Goal: Task Accomplishment & Management: Use online tool/utility

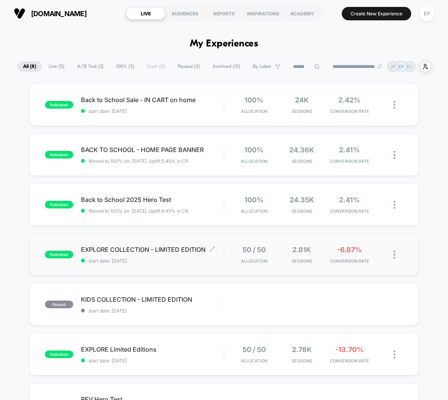
click at [160, 247] on span "EXPLORE COLLECTION - LIMITED EDITION Click to edit experience details" at bounding box center [152, 249] width 143 height 8
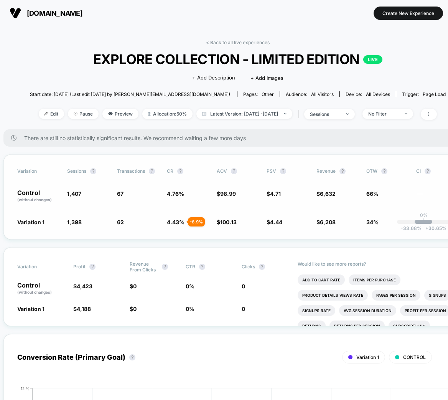
scroll to position [0, 0]
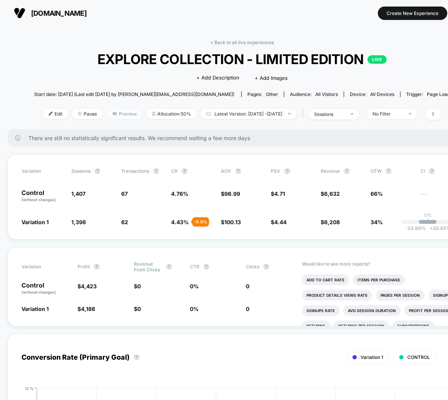
click at [116, 112] on span "Preview" at bounding box center [125, 114] width 36 height 10
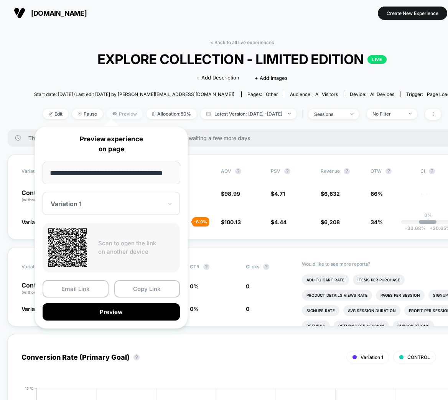
scroll to position [0, 0]
click at [116, 112] on span "Preview" at bounding box center [125, 114] width 36 height 10
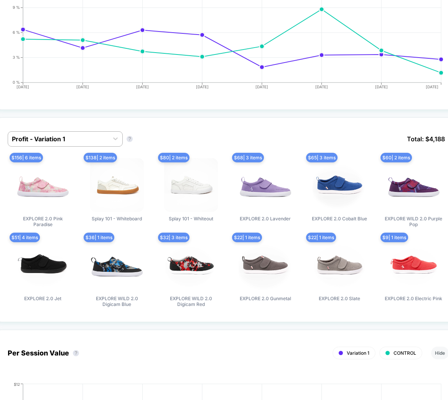
scroll to position [405, 12]
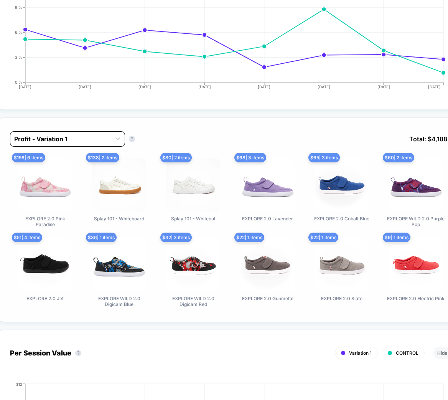
click at [105, 140] on div at bounding box center [60, 138] width 93 height 9
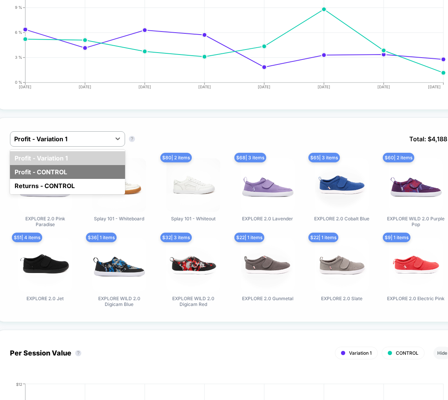
click at [92, 169] on div "Profit - CONTROL" at bounding box center [67, 172] width 115 height 14
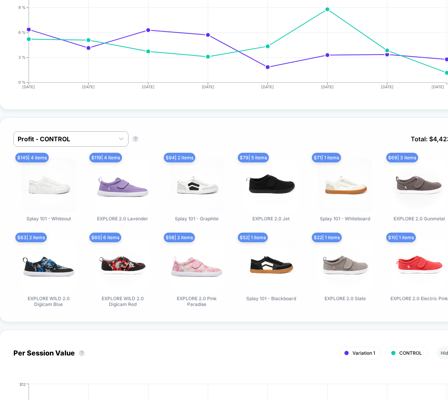
scroll to position [405, 7]
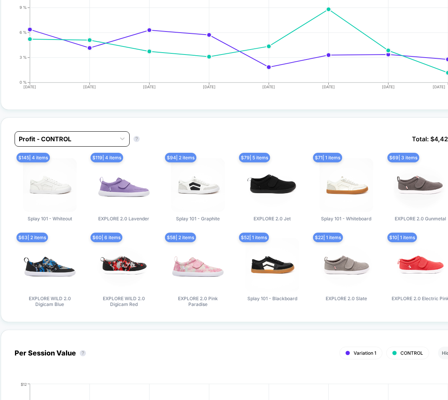
click at [83, 138] on div at bounding box center [65, 138] width 93 height 9
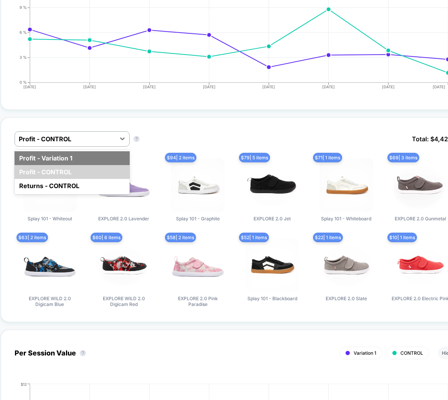
click at [67, 158] on div "Profit - Variation 1" at bounding box center [72, 158] width 115 height 14
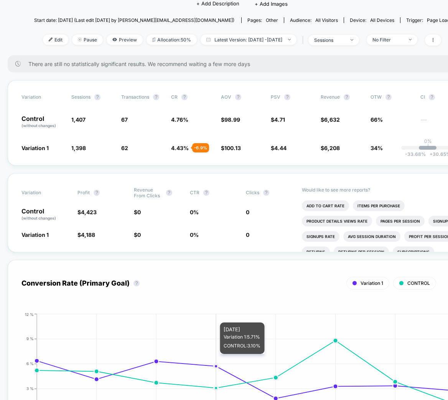
scroll to position [0, 0]
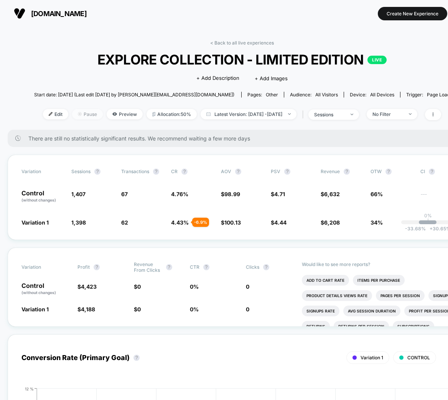
click at [78, 114] on img at bounding box center [80, 114] width 4 height 4
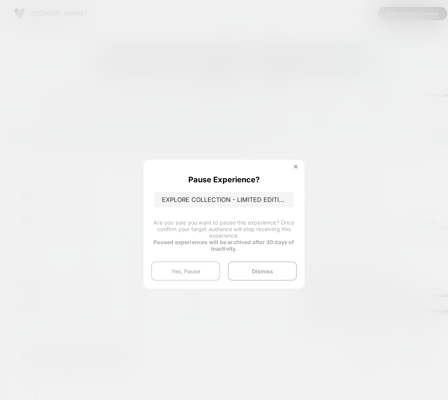
click at [196, 269] on button "Yes, Pause" at bounding box center [185, 270] width 69 height 19
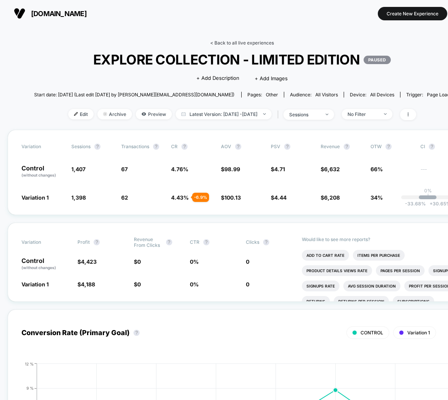
click at [245, 42] on link "< Back to all live experiences" at bounding box center [242, 43] width 64 height 6
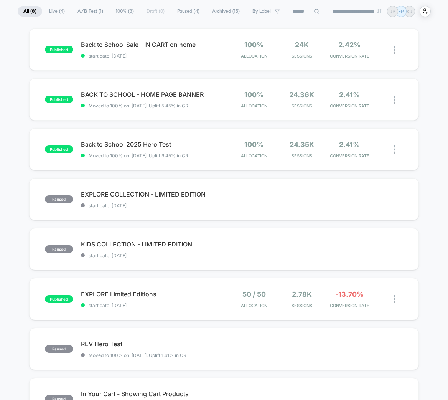
scroll to position [56, 0]
click at [132, 293] on span "EXPLORE Limited Editions Click to edit experience details" at bounding box center [152, 294] width 143 height 8
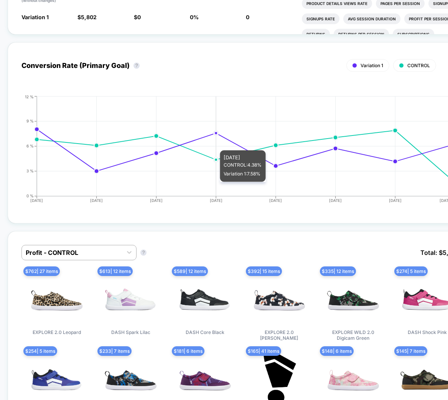
scroll to position [458, 0]
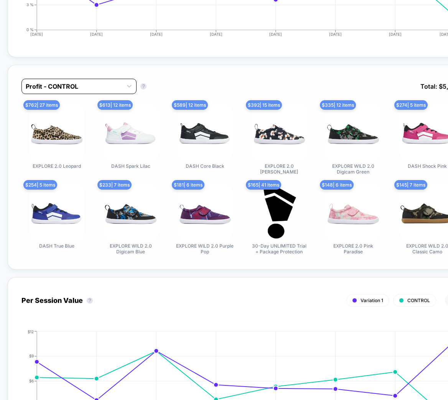
click at [79, 82] on div at bounding box center [72, 86] width 93 height 9
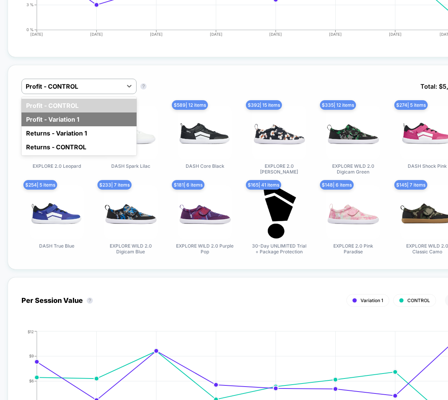
click at [73, 117] on div "Profit - Variation 1" at bounding box center [78, 119] width 115 height 14
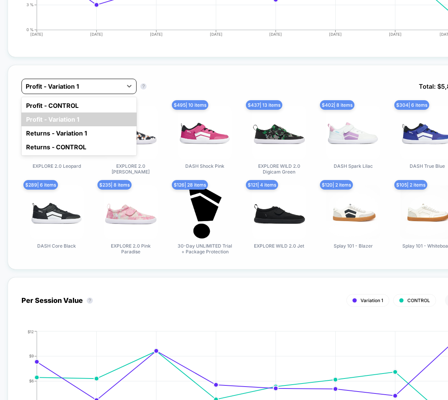
click at [78, 85] on div at bounding box center [72, 86] width 93 height 9
click at [75, 102] on div "Profit - CONTROL" at bounding box center [78, 106] width 115 height 14
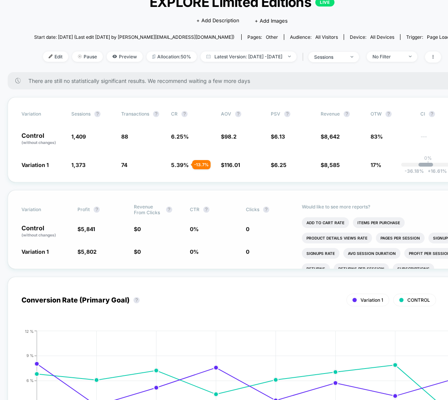
scroll to position [0, 0]
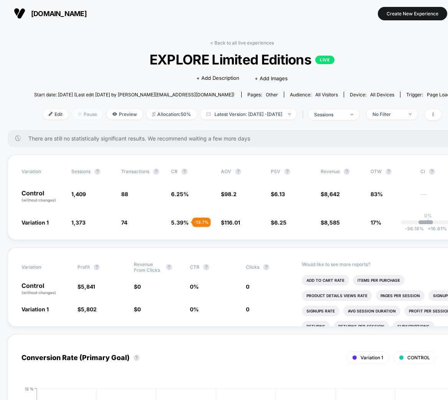
click at [79, 117] on span "Pause" at bounding box center [87, 114] width 31 height 10
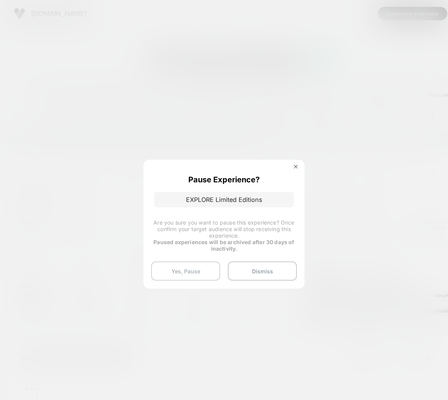
click at [184, 271] on button "Yes, Pause" at bounding box center [185, 270] width 69 height 19
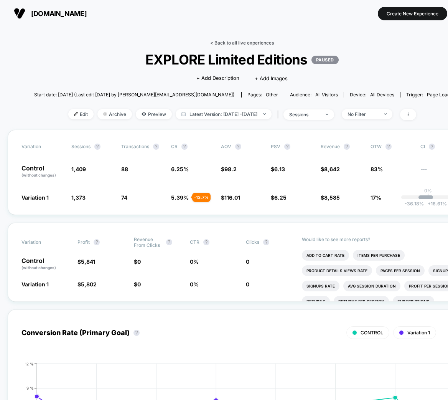
click at [236, 41] on link "< Back to all live experiences" at bounding box center [242, 43] width 64 height 6
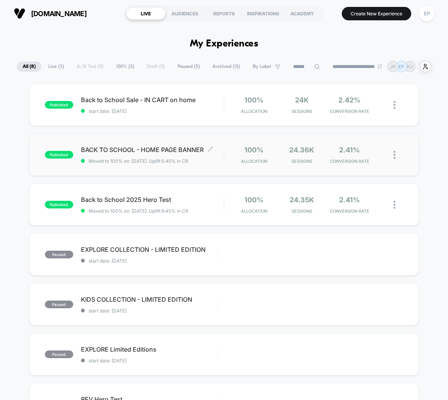
click at [158, 148] on span "BACK TO SCHOOL - HOME PAGE BANNER Click to edit experience details" at bounding box center [152, 150] width 143 height 8
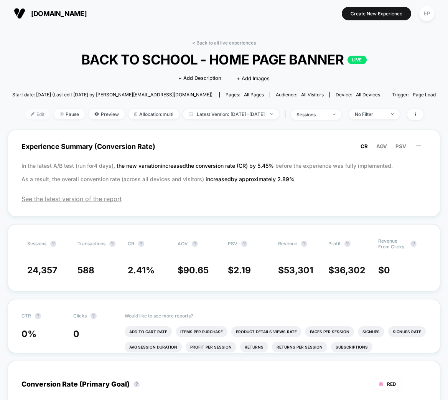
click at [31, 115] on img at bounding box center [33, 114] width 4 height 4
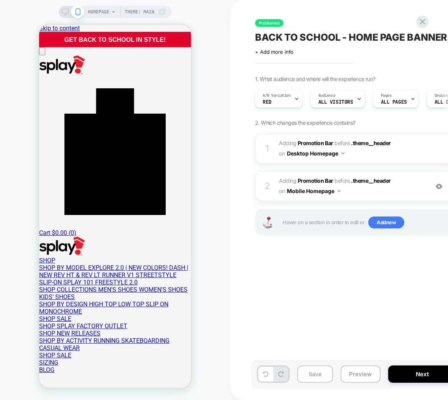
scroll to position [0, 163]
click at [59, 10] on div "HOMEPAGE Theme: MAIN" at bounding box center [115, 12] width 113 height 12
click at [63, 10] on icon at bounding box center [65, 11] width 7 height 7
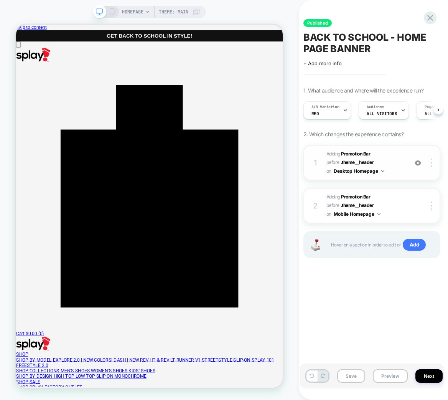
scroll to position [0, 0]
click at [392, 158] on span "#_loomi_addon_1754634435488 Adding Promotion Bar BEFORE .theme__header .theme__…" at bounding box center [364, 163] width 77 height 26
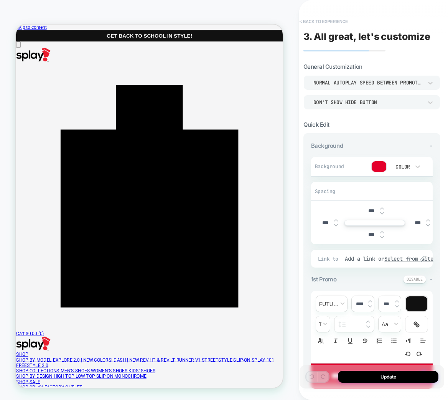
click at [326, 16] on button "< Back to experience" at bounding box center [324, 21] width 56 height 12
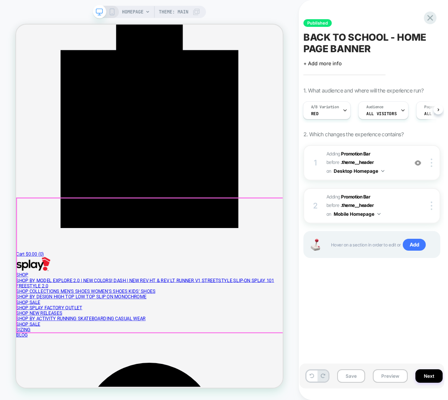
scroll to position [181, 0]
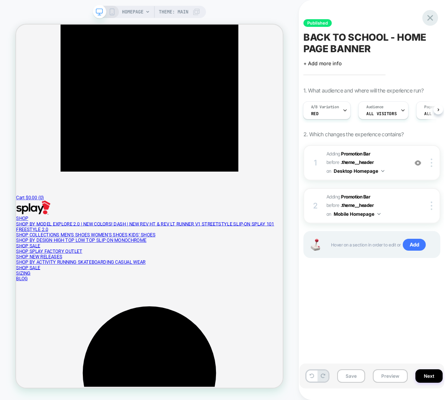
click at [429, 15] on icon at bounding box center [430, 18] width 10 height 10
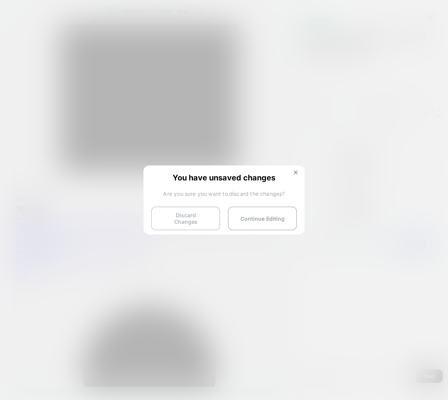
click at [193, 217] on button "Discard Changes" at bounding box center [185, 218] width 69 height 24
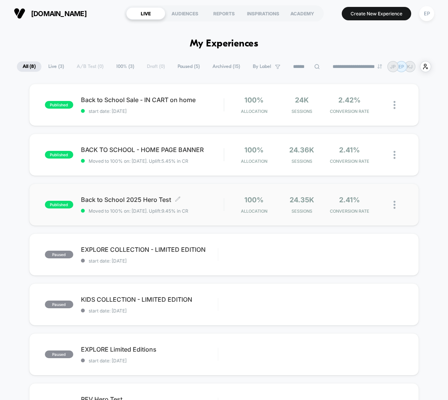
click at [124, 201] on span "Back to School 2025 Hero Test Click to edit experience details" at bounding box center [152, 200] width 143 height 8
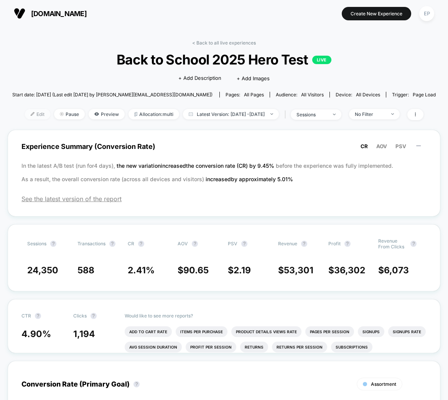
click at [30, 112] on span "Edit" at bounding box center [37, 114] width 25 height 10
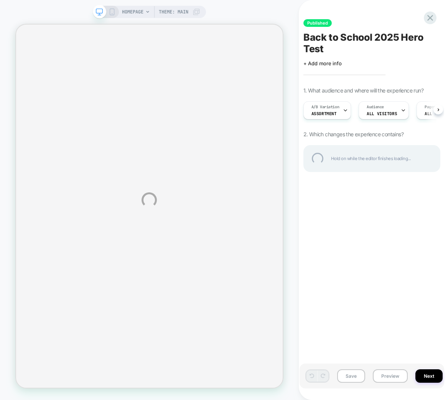
click at [342, 109] on div "HOMEPAGE Theme: MAIN Published Back to School 2025 Hero Test Click to edit expe…" at bounding box center [224, 200] width 448 height 400
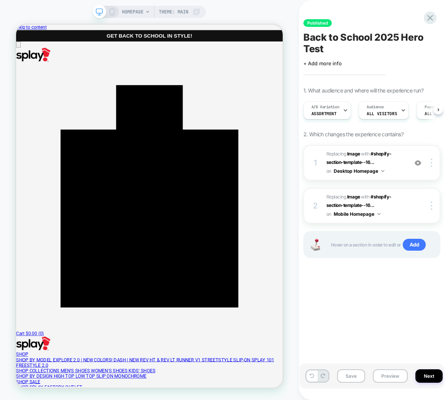
scroll to position [0, 0]
click at [328, 106] on span "A/B Variation" at bounding box center [325, 106] width 28 height 5
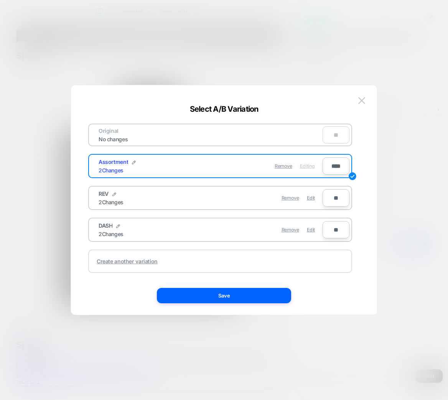
click at [148, 261] on div "Create another variation" at bounding box center [127, 261] width 61 height 7
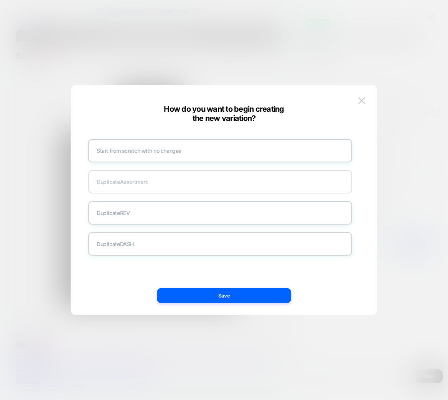
click at [126, 179] on div "Duplicate Assortment" at bounding box center [220, 181] width 264 height 23
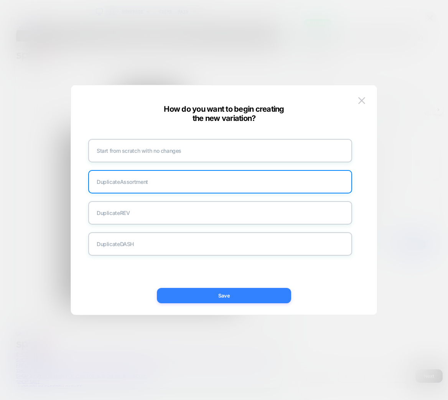
click at [192, 295] on button "Save" at bounding box center [224, 295] width 134 height 15
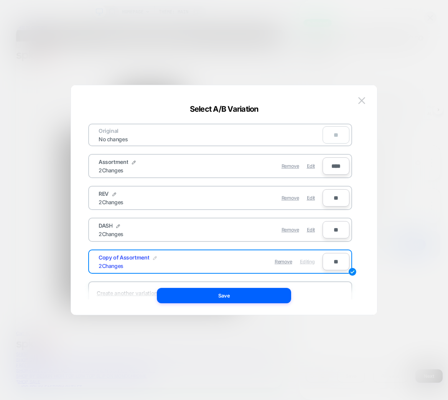
click at [154, 259] on img at bounding box center [155, 258] width 4 height 4
click at [134, 262] on input "**********" at bounding box center [127, 261] width 56 height 15
type input "*"
click at [119, 260] on input "***" at bounding box center [127, 261] width 56 height 15
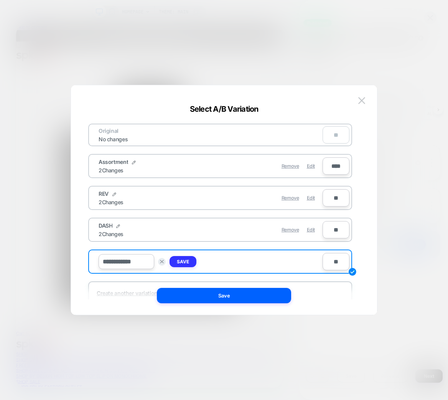
type input "**********"
click at [184, 259] on strong "Save" at bounding box center [183, 261] width 12 height 6
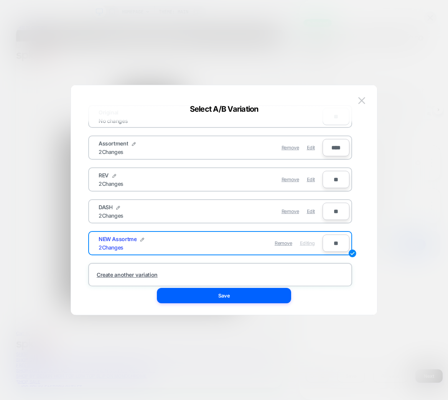
scroll to position [24, 0]
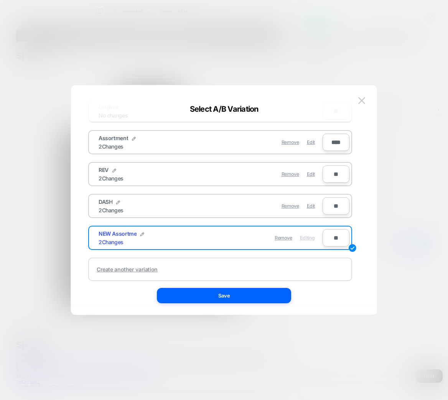
click at [142, 268] on div "Create another variation" at bounding box center [127, 269] width 61 height 7
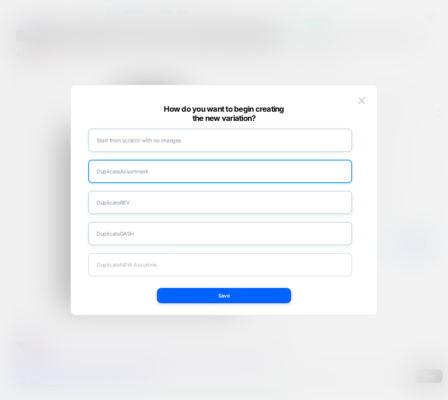
click at [134, 261] on div "Duplicate NEW Assortme" at bounding box center [220, 264] width 264 height 23
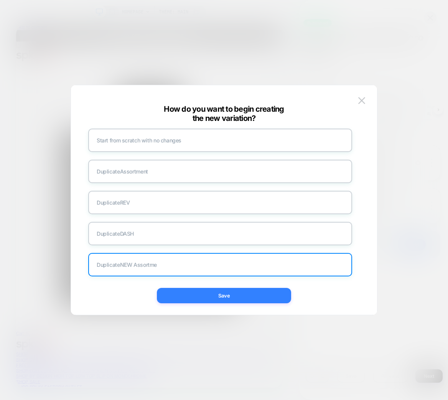
click at [217, 296] on button "Save" at bounding box center [224, 295] width 134 height 15
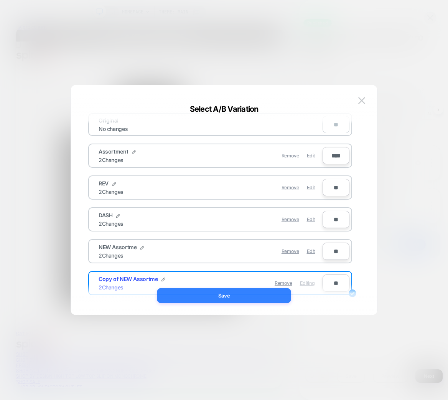
scroll to position [24, 0]
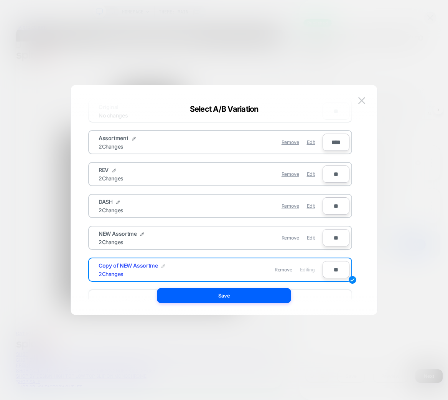
click at [164, 266] on img at bounding box center [163, 266] width 4 height 4
click at [130, 268] on input "**********" at bounding box center [127, 269] width 56 height 15
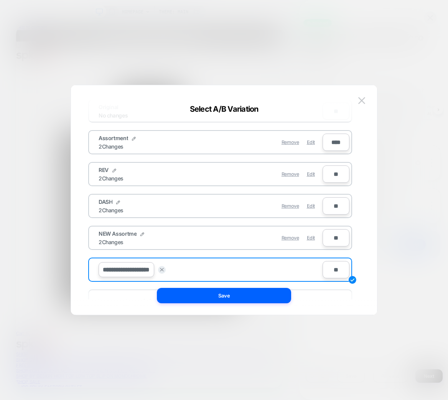
click at [130, 268] on input "**********" at bounding box center [127, 269] width 56 height 15
type input "**********"
click at [175, 271] on button "Save" at bounding box center [183, 269] width 27 height 11
click at [258, 305] on div "Original No changes ** Assortment 2 Changes Remove Edit **** REV 2 Changes Remo…" at bounding box center [223, 204] width 283 height 222
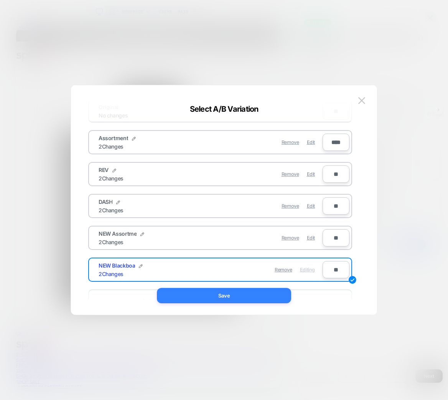
click at [263, 298] on button "Save" at bounding box center [224, 295] width 134 height 15
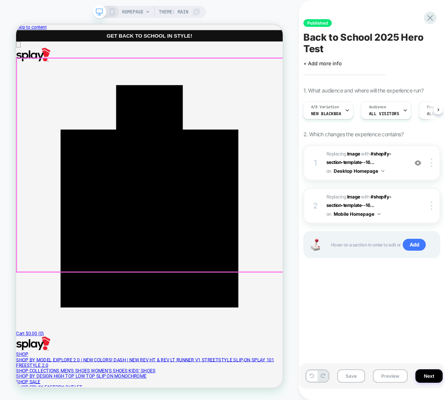
scroll to position [0, 0]
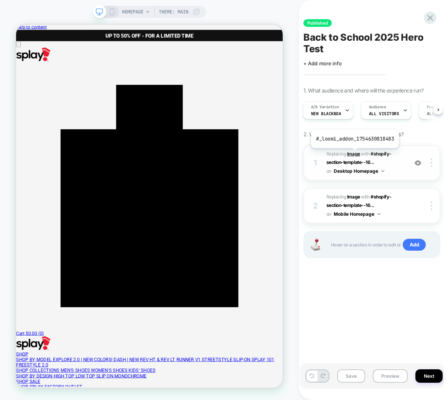
click at [354, 154] on b "Image" at bounding box center [353, 154] width 13 height 6
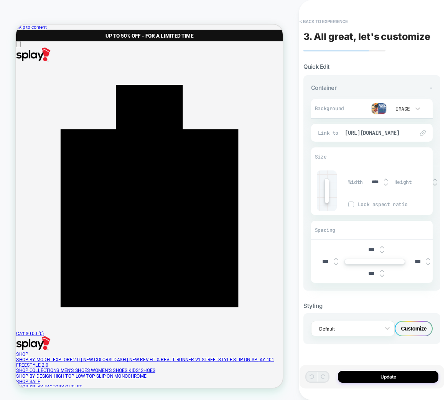
scroll to position [0, 0]
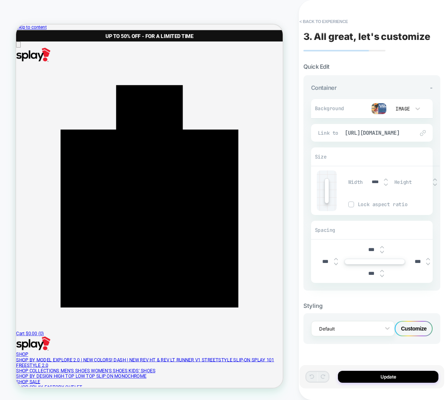
click at [380, 103] on img at bounding box center [378, 109] width 15 height 12
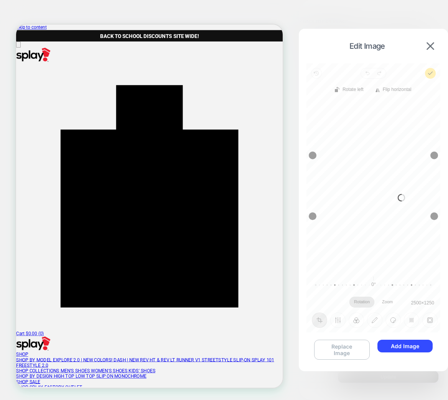
click at [342, 349] on button "Replace Image" at bounding box center [342, 349] width 56 height 20
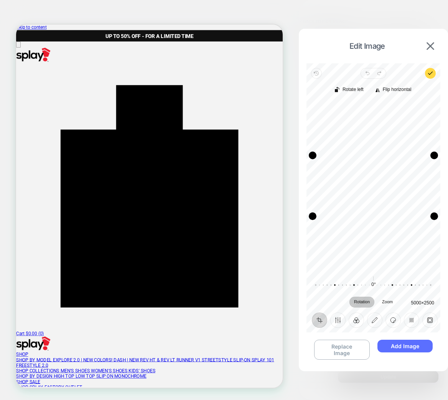
click at [401, 349] on button "Add Image" at bounding box center [404, 345] width 55 height 13
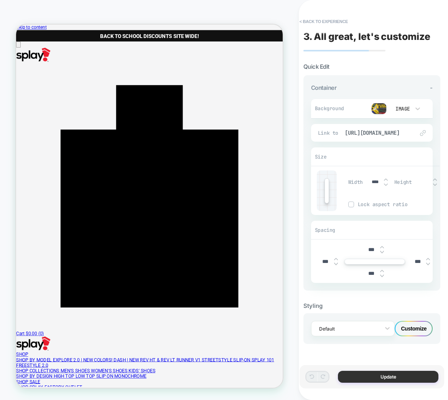
click at [390, 379] on button "Update" at bounding box center [388, 376] width 100 height 12
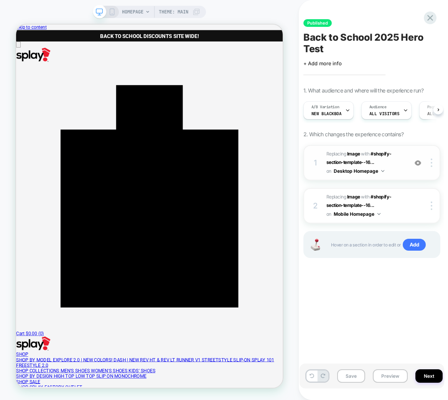
scroll to position [0, 0]
click at [351, 197] on b "Image" at bounding box center [353, 197] width 13 height 6
click at [352, 198] on b "Image" at bounding box center [353, 197] width 13 height 6
click at [353, 197] on b "Image" at bounding box center [353, 197] width 13 height 6
click at [354, 196] on b "Image" at bounding box center [353, 197] width 13 height 6
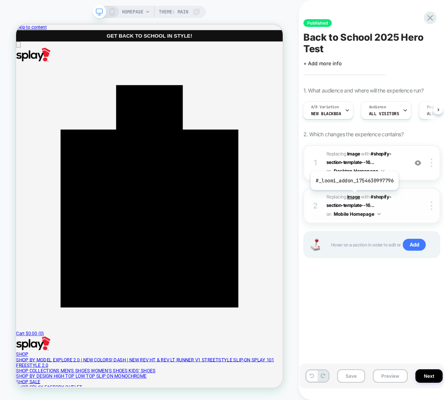
click at [353, 196] on b "Image" at bounding box center [353, 197] width 13 height 6
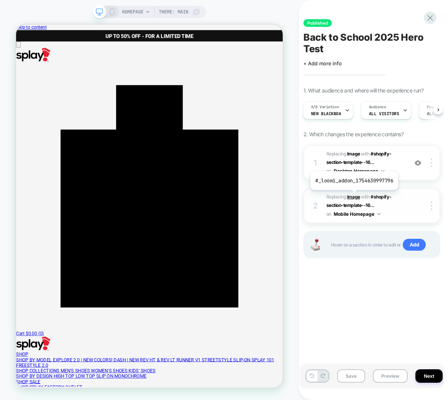
click at [353, 196] on b "Image" at bounding box center [353, 197] width 13 height 6
click at [352, 198] on b "Image" at bounding box center [353, 197] width 13 height 6
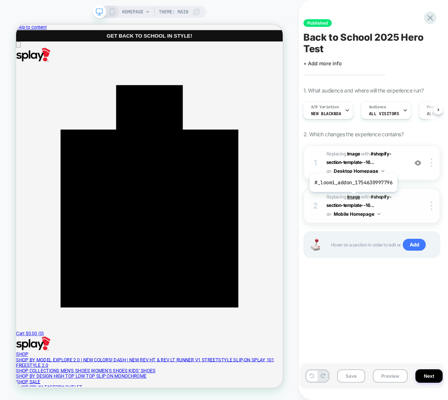
click at [352, 198] on b "Image" at bounding box center [353, 197] width 13 height 6
click at [109, 13] on icon at bounding box center [112, 11] width 7 height 7
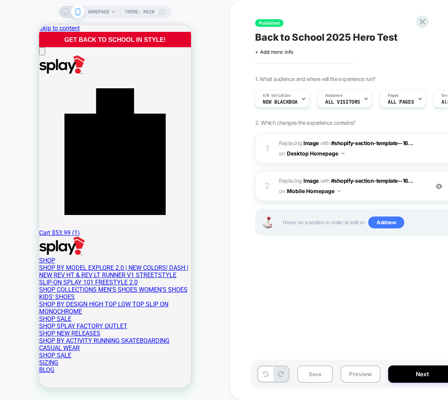
scroll to position [0, 621]
click at [307, 180] on b "Image" at bounding box center [310, 180] width 15 height 7
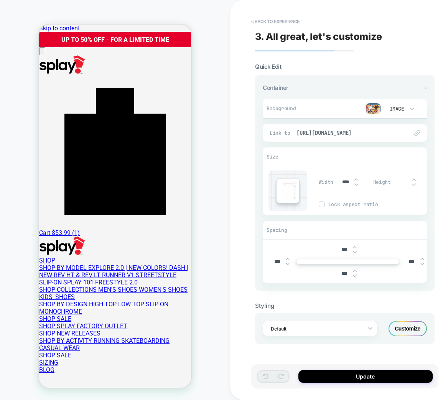
click at [375, 113] on img at bounding box center [372, 109] width 15 height 12
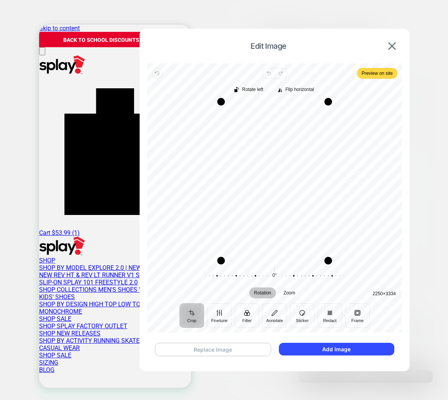
click at [227, 351] on button "Replace Image" at bounding box center [213, 348] width 116 height 13
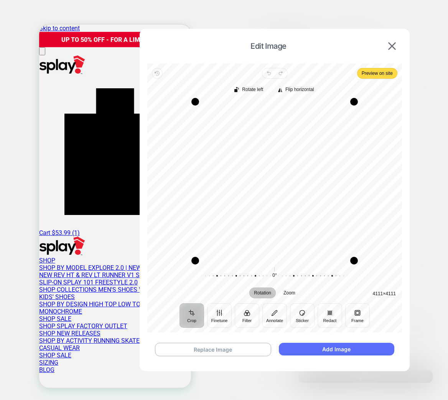
click at [352, 349] on button "Add Image" at bounding box center [336, 348] width 115 height 13
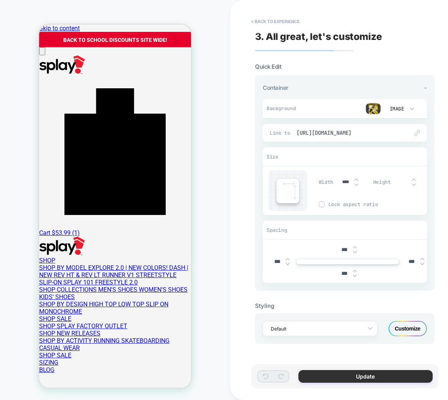
click at [364, 375] on button "Update" at bounding box center [365, 376] width 134 height 13
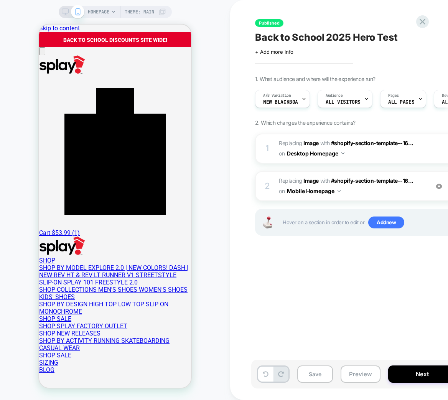
scroll to position [0, 0]
click at [413, 368] on button "Next" at bounding box center [422, 373] width 68 height 17
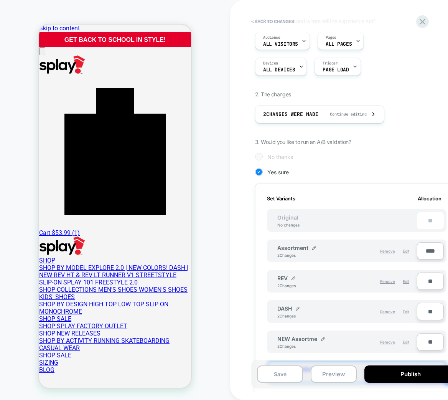
scroll to position [67, 0]
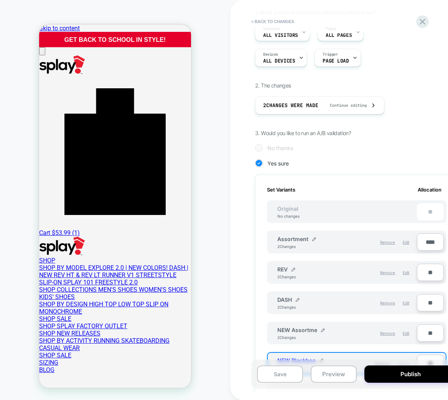
click at [428, 332] on input "**" at bounding box center [430, 332] width 27 height 17
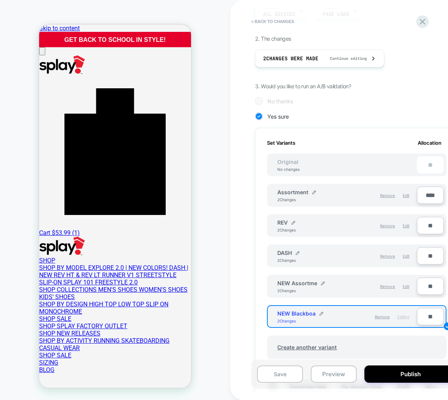
scroll to position [113, 0]
click at [402, 316] on span "Editing" at bounding box center [403, 316] width 12 height 5
click at [402, 317] on span "Editing" at bounding box center [403, 316] width 12 height 5
click at [303, 282] on span "NEW Assortme" at bounding box center [297, 283] width 40 height 7
click at [368, 288] on div "Remove Edit" at bounding box center [380, 286] width 66 height 13
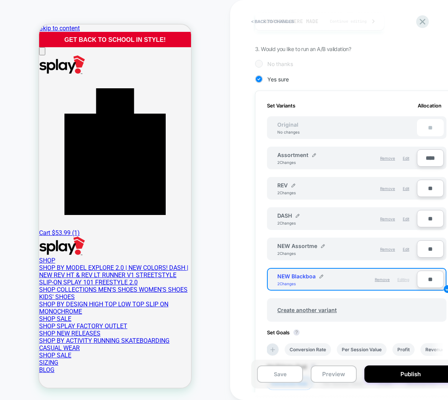
scroll to position [163, 0]
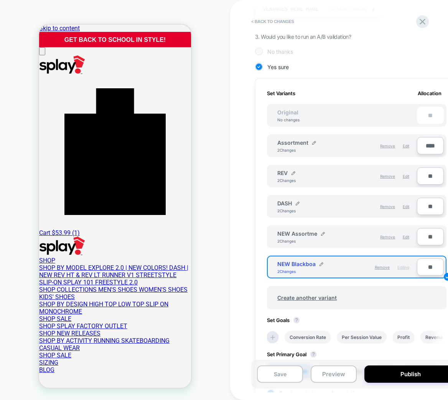
click at [401, 265] on span "Editing" at bounding box center [403, 267] width 12 height 5
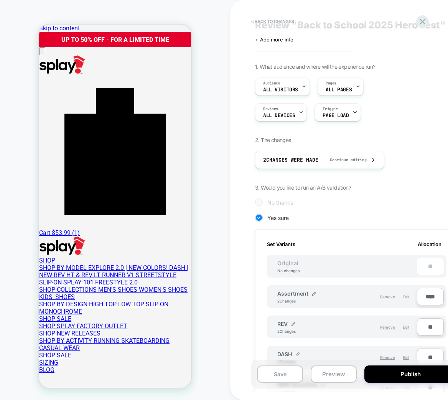
scroll to position [12, 0]
click at [338, 158] on span "Continue editing" at bounding box center [344, 160] width 44 height 5
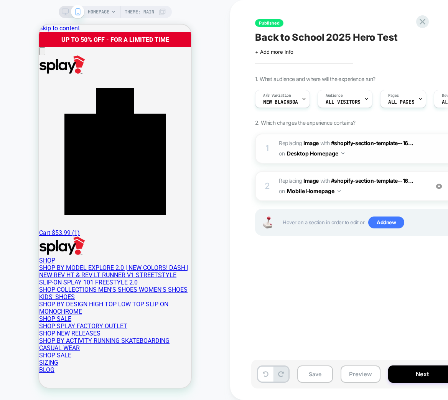
scroll to position [0, 0]
click at [315, 178] on b "Image" at bounding box center [310, 180] width 15 height 7
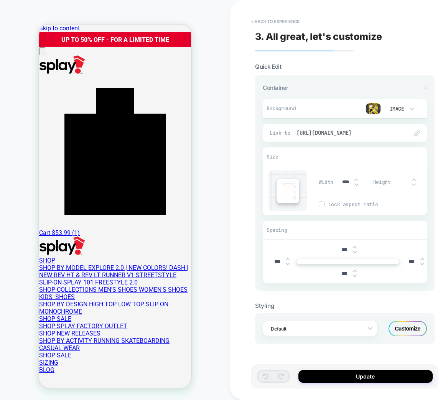
click at [372, 107] on img at bounding box center [372, 109] width 15 height 12
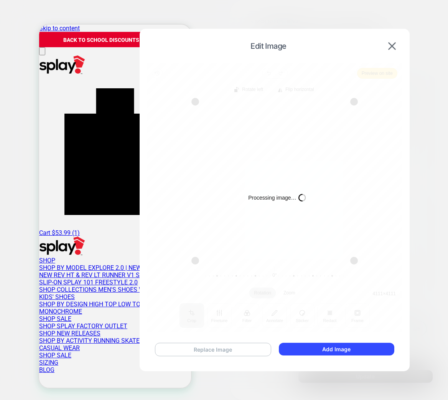
click at [234, 347] on button "Replace Image" at bounding box center [213, 348] width 116 height 13
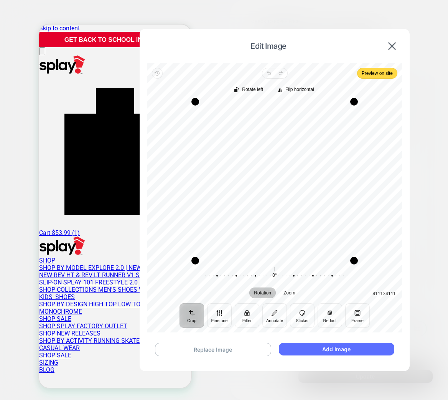
click at [327, 348] on button "Add Image" at bounding box center [336, 348] width 115 height 13
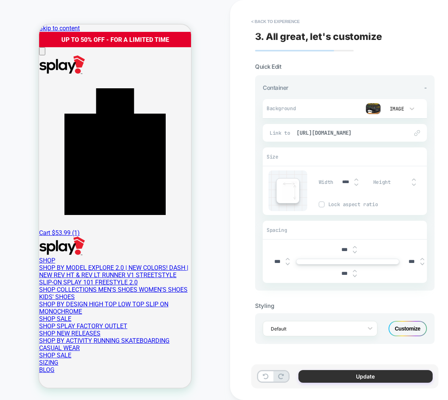
click at [375, 375] on button "Update" at bounding box center [365, 376] width 134 height 13
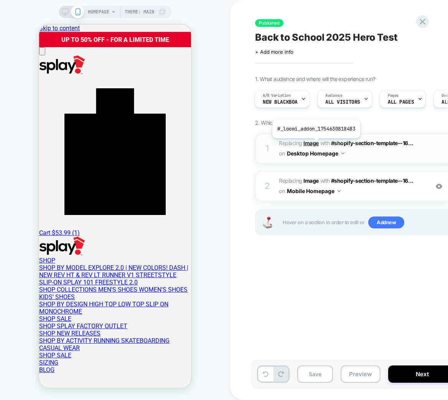
click at [315, 144] on b "Image" at bounding box center [310, 143] width 15 height 7
click at [310, 142] on b "Image" at bounding box center [310, 143] width 15 height 7
click at [306, 144] on b "Image" at bounding box center [310, 143] width 15 height 7
click at [65, 11] on icon at bounding box center [65, 11] width 7 height 7
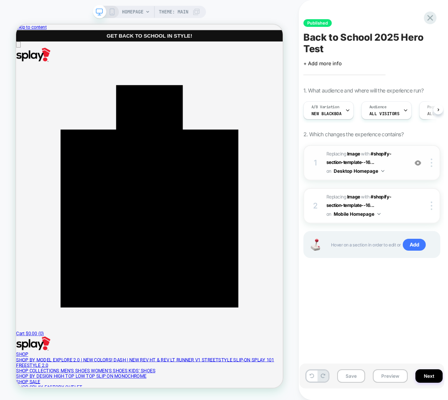
scroll to position [0, 0]
click at [354, 152] on b "Image" at bounding box center [353, 154] width 13 height 6
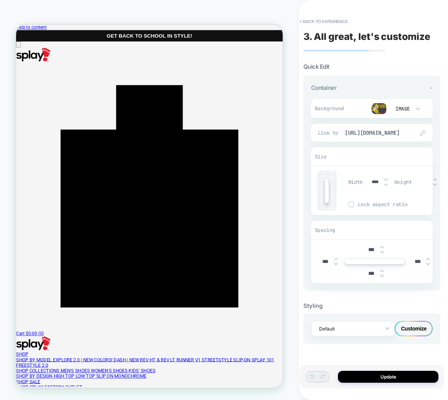
click at [380, 109] on img at bounding box center [378, 109] width 15 height 12
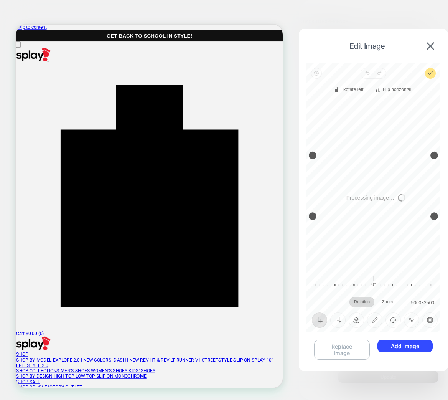
click at [348, 348] on button "Replace Image" at bounding box center [342, 349] width 56 height 20
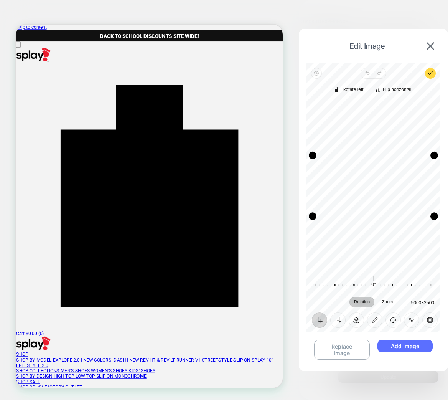
click at [416, 349] on button "Add Image" at bounding box center [404, 345] width 55 height 13
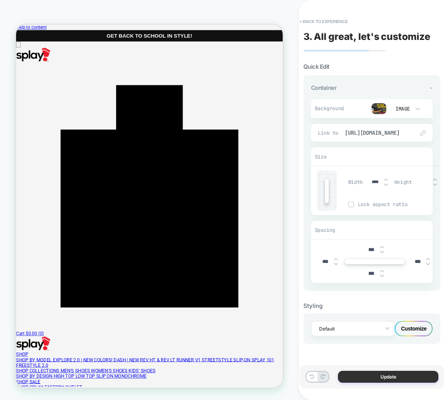
click at [387, 377] on button "Update" at bounding box center [388, 376] width 100 height 12
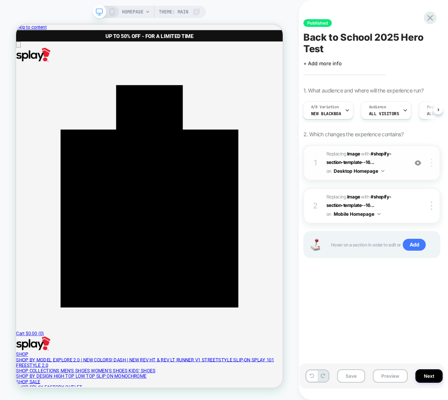
click at [434, 162] on div at bounding box center [432, 162] width 15 height 8
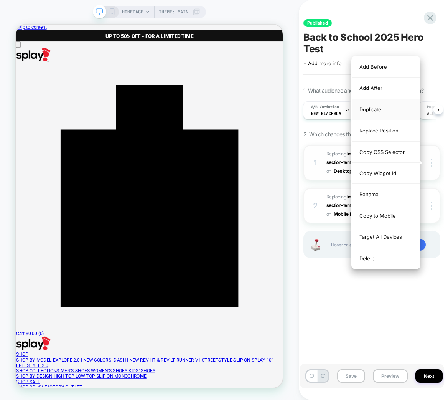
click at [383, 109] on div "Duplicate" at bounding box center [386, 109] width 68 height 21
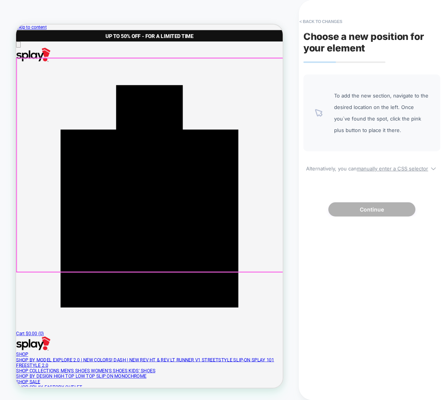
click at [316, 134] on div at bounding box center [195, 211] width 356 height 285
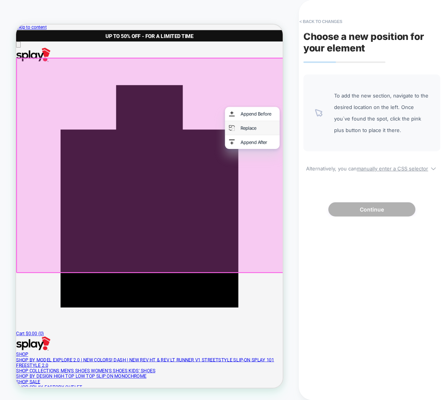
click at [320, 161] on div "Replace" at bounding box center [338, 162] width 47 height 8
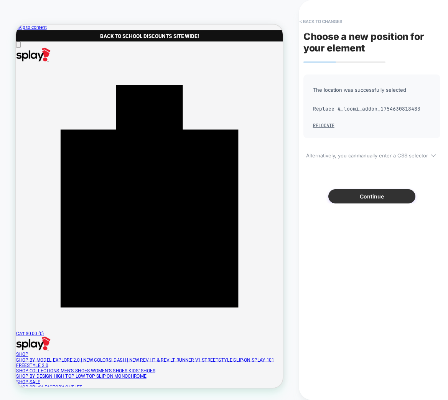
click at [372, 194] on button "Continue" at bounding box center [371, 196] width 87 height 14
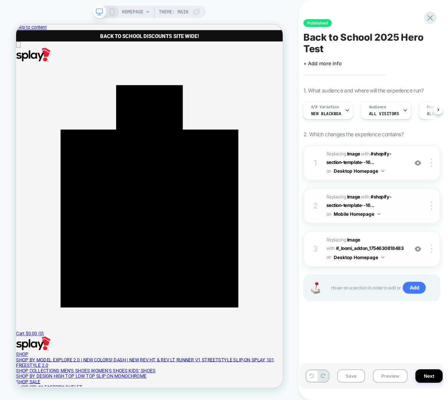
click at [408, 211] on div "2 #_loomi_addon_1754630997796 Replacing Image WITH #shopify-section-template--1…" at bounding box center [371, 205] width 137 height 35
click at [430, 205] on div at bounding box center [432, 205] width 15 height 8
click at [433, 205] on div at bounding box center [432, 205] width 15 height 8
click at [433, 163] on div at bounding box center [432, 162] width 15 height 8
click at [431, 162] on img at bounding box center [432, 162] width 2 height 8
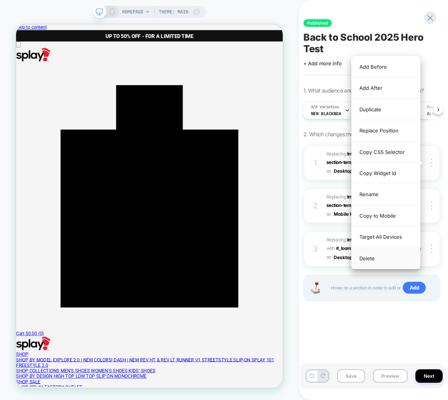
click at [381, 258] on div "Delete" at bounding box center [386, 258] width 68 height 21
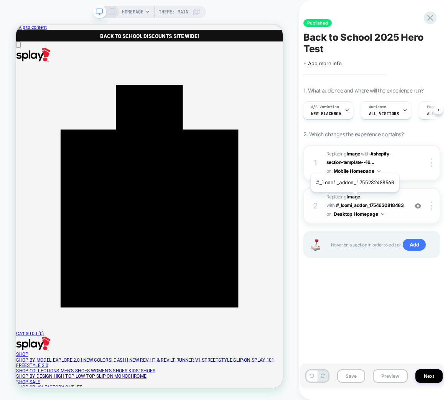
click at [354, 198] on b "Image" at bounding box center [353, 197] width 13 height 6
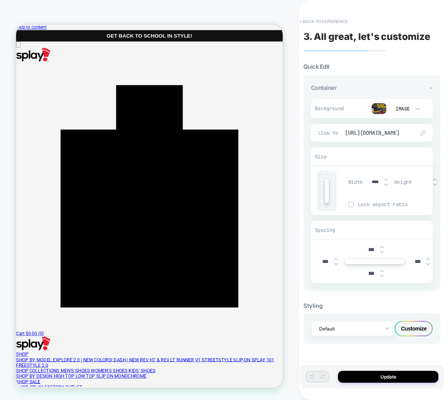
click at [310, 25] on button "< Back to experience" at bounding box center [324, 21] width 56 height 12
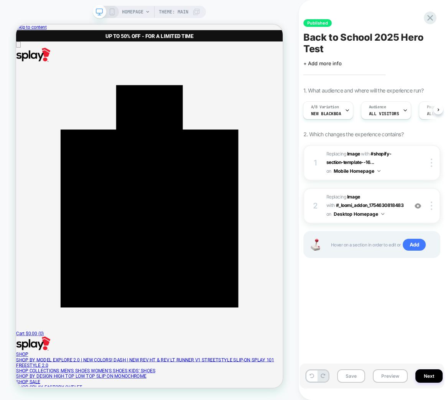
click at [113, 13] on rect at bounding box center [112, 12] width 4 height 6
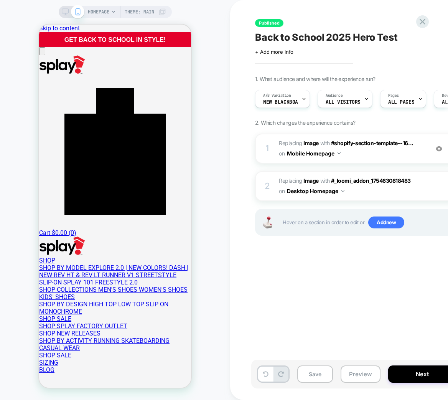
scroll to position [0, 0]
click at [66, 10] on icon at bounding box center [65, 11] width 7 height 7
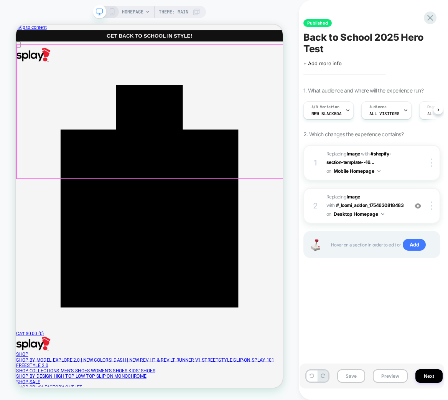
scroll to position [0, 0]
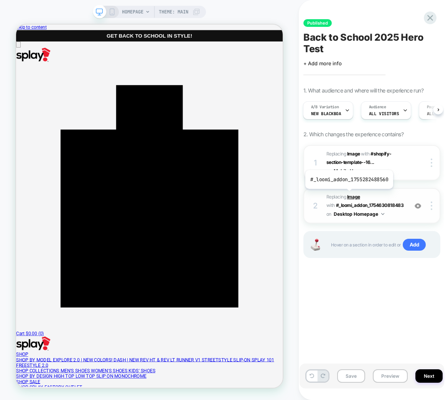
click at [348, 194] on b "Image" at bounding box center [353, 197] width 13 height 6
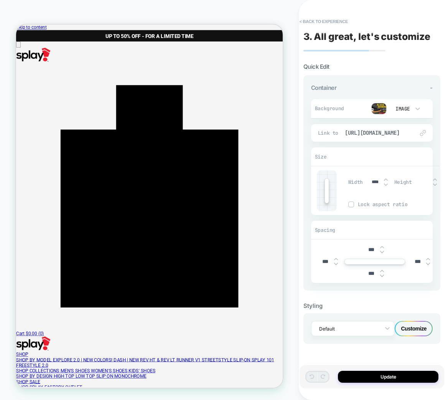
drag, startPoint x: 318, startPoint y: 12, endPoint x: 317, endPoint y: 16, distance: 4.3
click at [318, 12] on div "3. All great, let's customize Quick Edit Container - Background Image Fit Conta…" at bounding box center [372, 200] width 145 height 384
click at [319, 19] on button "< Back to experience" at bounding box center [324, 21] width 56 height 12
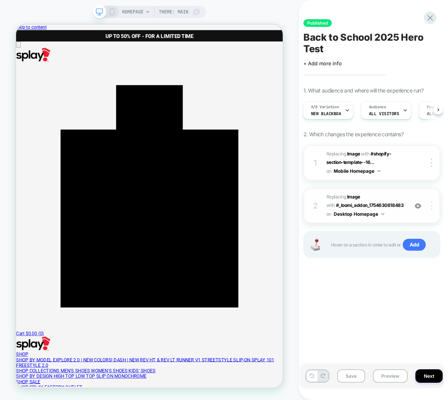
click at [431, 205] on img at bounding box center [432, 205] width 2 height 8
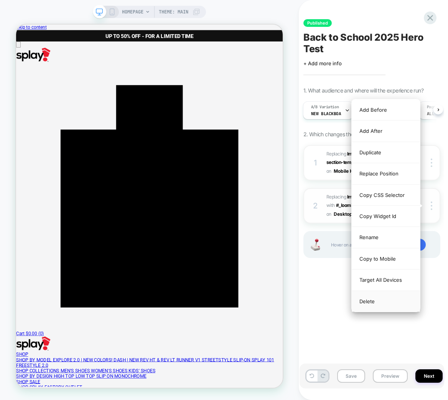
click at [390, 299] on div "Delete" at bounding box center [386, 301] width 68 height 21
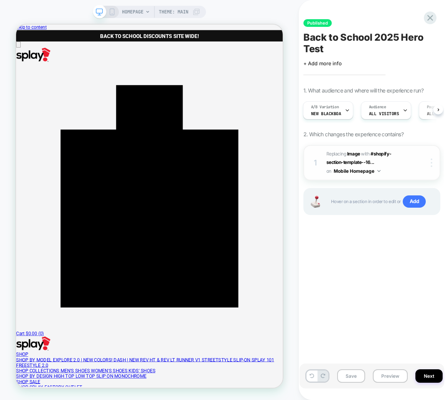
click at [431, 165] on img at bounding box center [432, 162] width 2 height 8
click at [430, 162] on div at bounding box center [432, 162] width 15 height 8
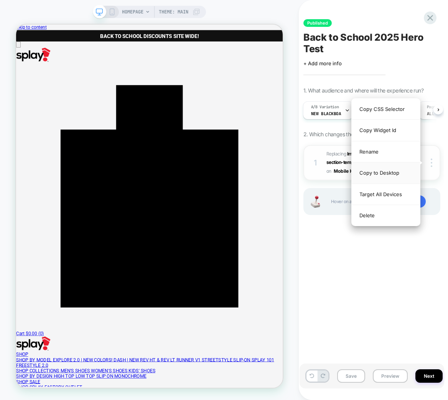
click at [398, 170] on div "Copy to Desktop" at bounding box center [386, 172] width 68 height 21
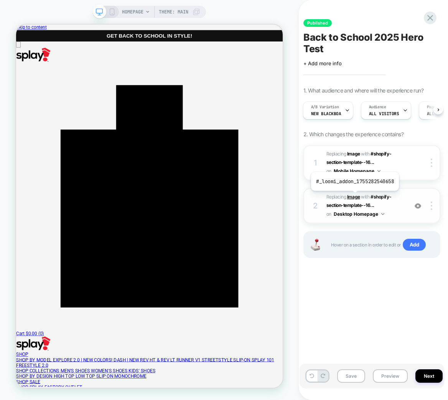
click at [354, 196] on b "Image" at bounding box center [353, 197] width 13 height 6
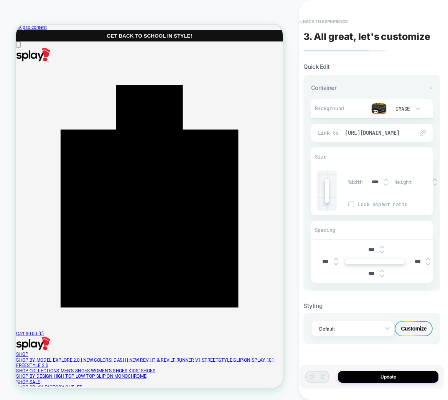
click at [380, 106] on img at bounding box center [378, 109] width 15 height 12
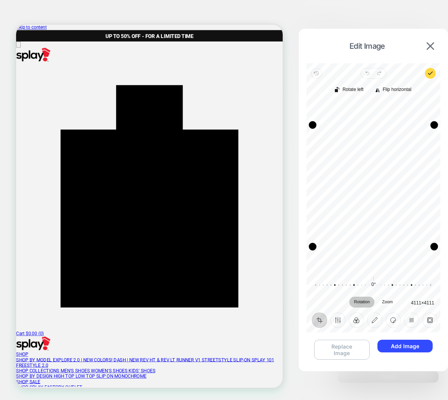
click at [348, 349] on button "Replace Image" at bounding box center [342, 349] width 56 height 20
click at [405, 348] on button "Add Image" at bounding box center [404, 345] width 55 height 13
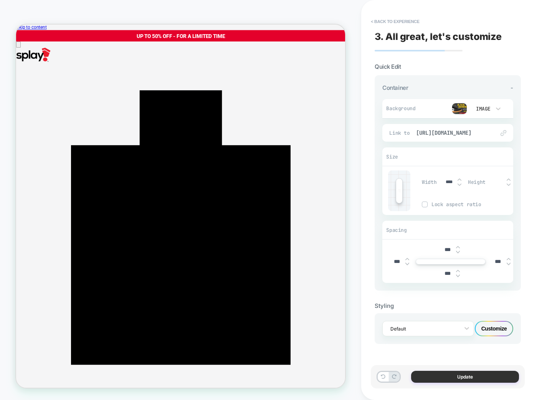
click at [446, 374] on button "Update" at bounding box center [465, 376] width 108 height 12
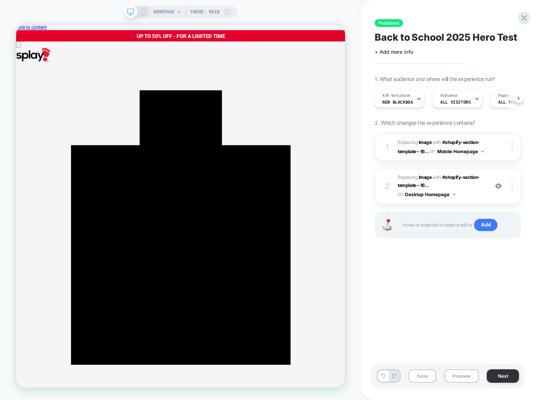
click at [448, 374] on button "Next" at bounding box center [502, 375] width 32 height 13
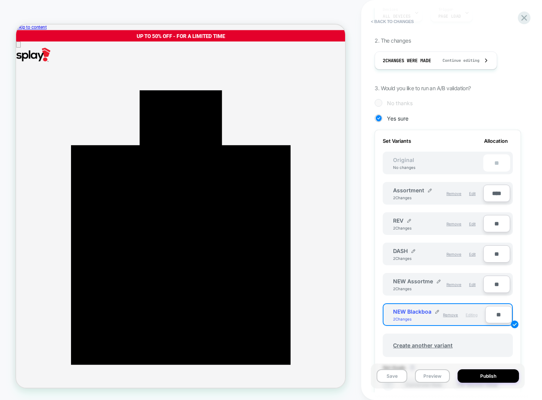
scroll to position [125, 0]
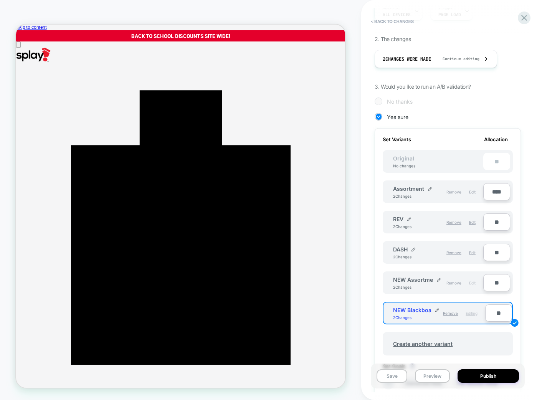
click at [448, 282] on span "Edit" at bounding box center [472, 282] width 7 height 5
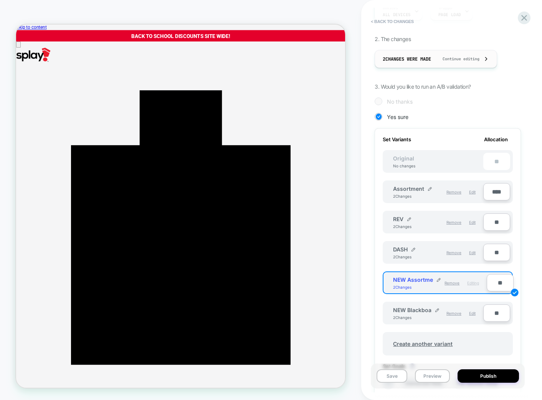
click at [448, 58] on span "Continue editing" at bounding box center [457, 58] width 44 height 5
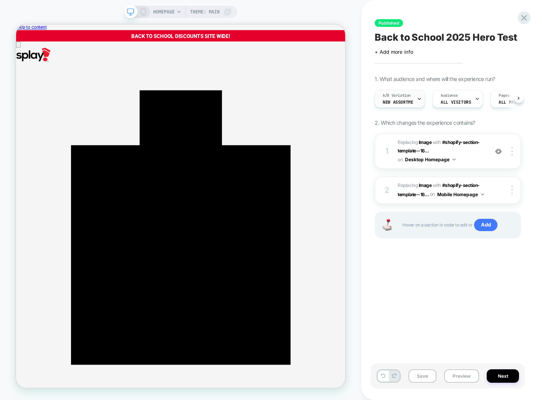
scroll to position [0, 0]
click at [424, 141] on b "Image" at bounding box center [424, 142] width 13 height 6
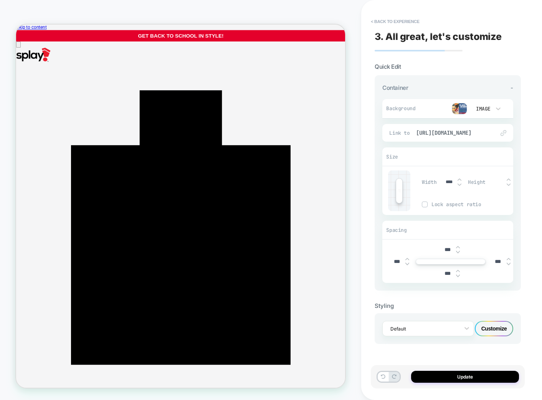
click at [448, 106] on img at bounding box center [458, 109] width 15 height 12
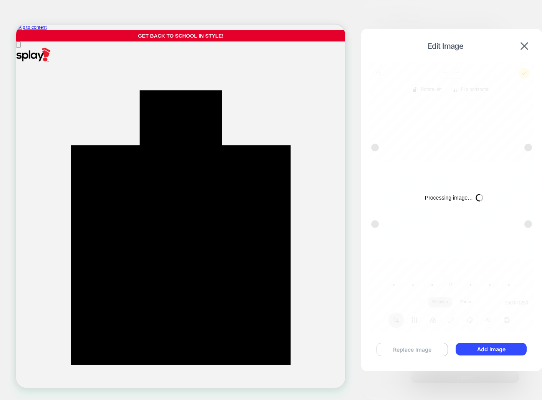
click at [421, 350] on button "Replace Image" at bounding box center [411, 348] width 71 height 13
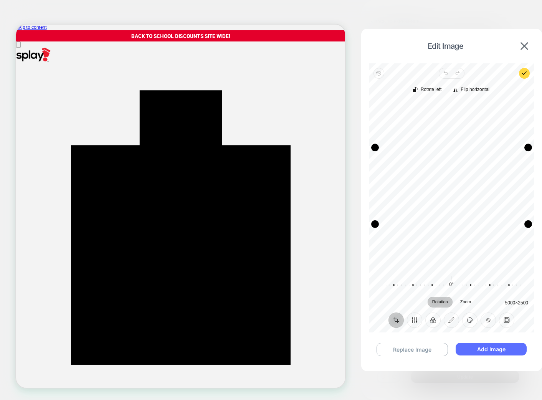
click at [502, 348] on button "Add Image" at bounding box center [490, 348] width 71 height 13
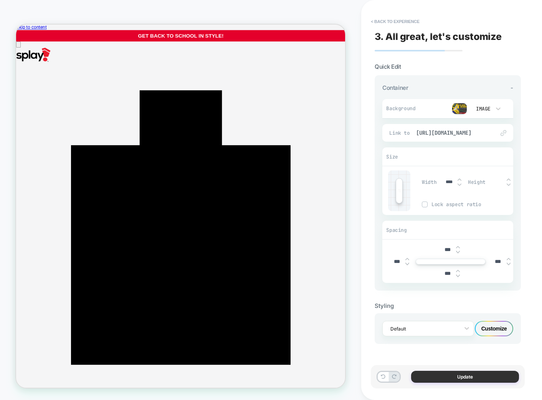
click at [460, 376] on button "Update" at bounding box center [465, 376] width 108 height 12
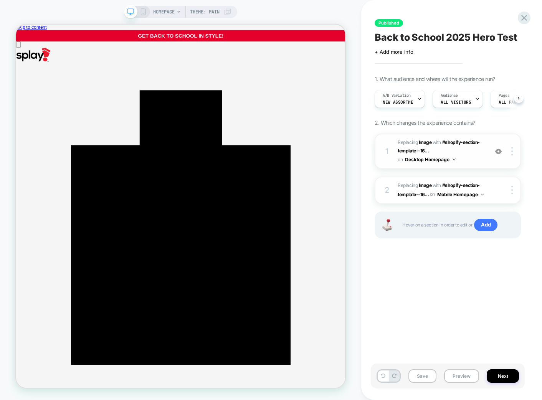
scroll to position [0, 0]
click at [147, 12] on div "HOMEPAGE Theme: MAIN" at bounding box center [180, 12] width 113 height 12
click at [142, 13] on icon at bounding box center [143, 11] width 7 height 7
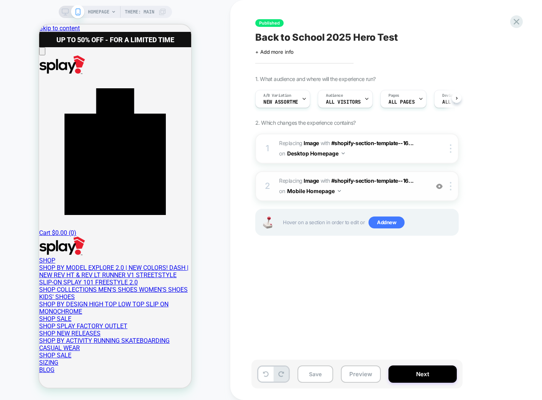
scroll to position [0, 0]
click at [309, 178] on b "Image" at bounding box center [310, 180] width 15 height 7
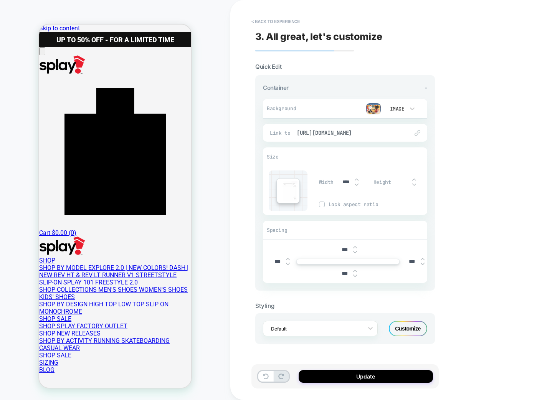
click at [377, 109] on img at bounding box center [372, 109] width 15 height 12
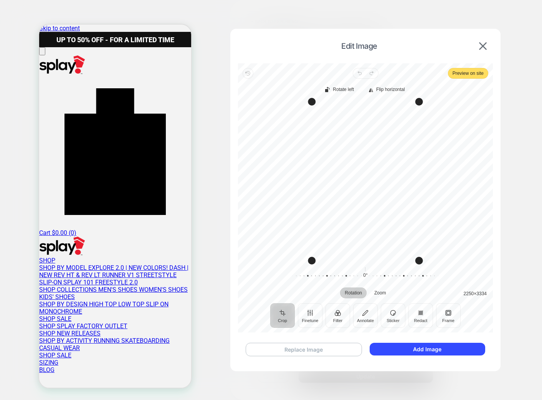
click at [347, 346] on button "Replace Image" at bounding box center [303, 348] width 116 height 13
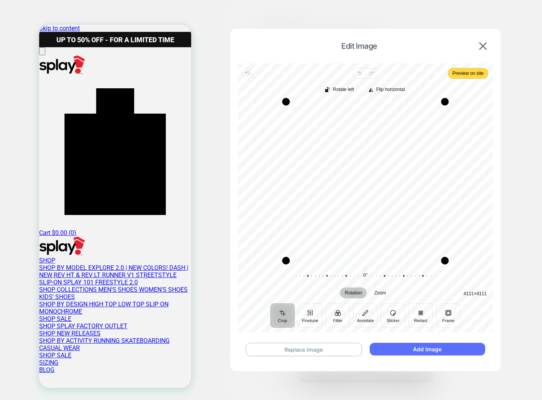
click at [420, 350] on button "Add Image" at bounding box center [426, 348] width 115 height 13
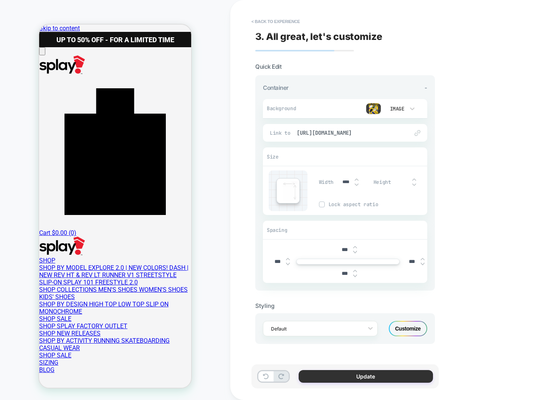
click at [397, 375] on button "Update" at bounding box center [365, 376] width 134 height 13
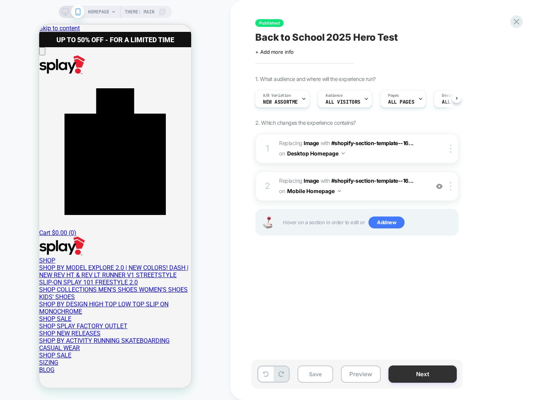
click at [431, 373] on button "Next" at bounding box center [422, 373] width 68 height 17
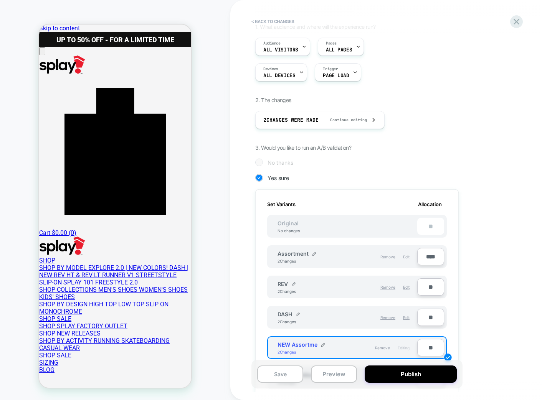
scroll to position [51, 0]
click at [430, 262] on input "****" at bounding box center [430, 257] width 27 height 17
type input "***"
click at [428, 319] on input "**" at bounding box center [430, 317] width 27 height 17
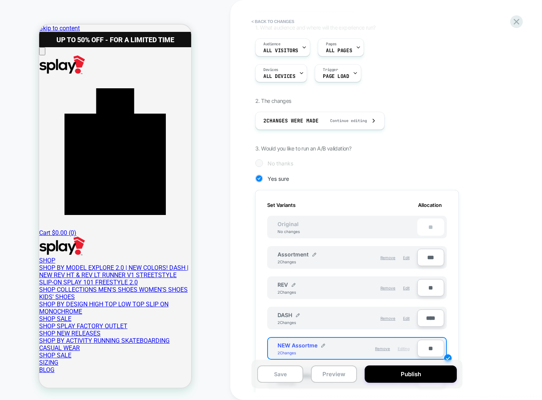
type input "****"
click at [429, 258] on input "***" at bounding box center [430, 257] width 27 height 17
click at [427, 254] on input "***" at bounding box center [430, 257] width 27 height 17
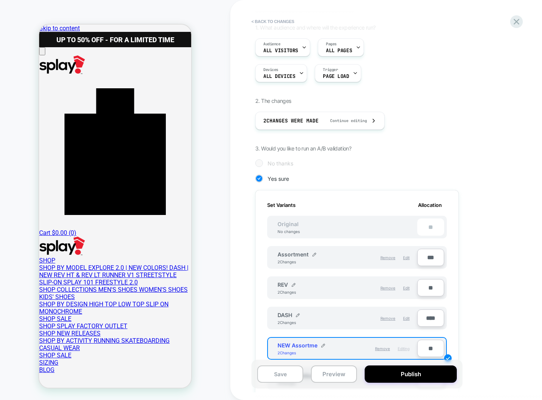
type input "***"
click at [430, 314] on input "****" at bounding box center [430, 317] width 27 height 17
click at [427, 318] on input "****" at bounding box center [430, 317] width 27 height 17
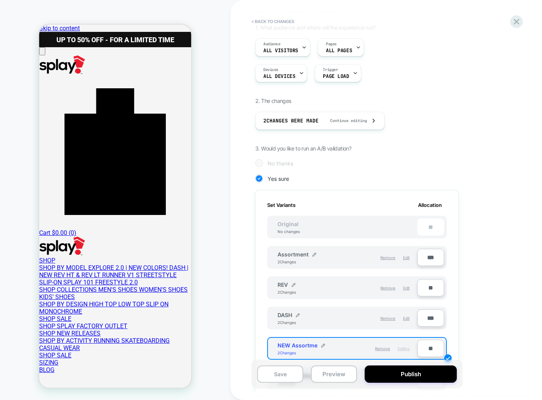
type input "***"
click at [426, 346] on input "**" at bounding box center [430, 347] width 27 height 17
type input "***"
click at [431, 376] on button "Publish" at bounding box center [410, 373] width 92 height 17
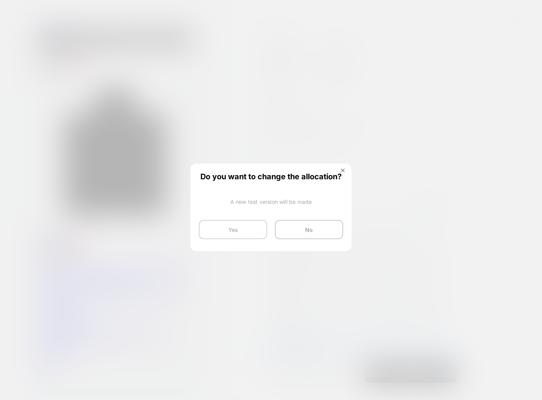
click at [242, 228] on button "Yes" at bounding box center [233, 229] width 68 height 19
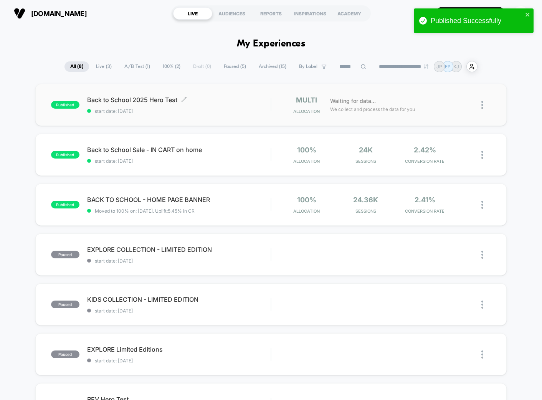
click at [213, 100] on span "Back to School 2025 Hero Test Click to edit experience details" at bounding box center [178, 100] width 183 height 8
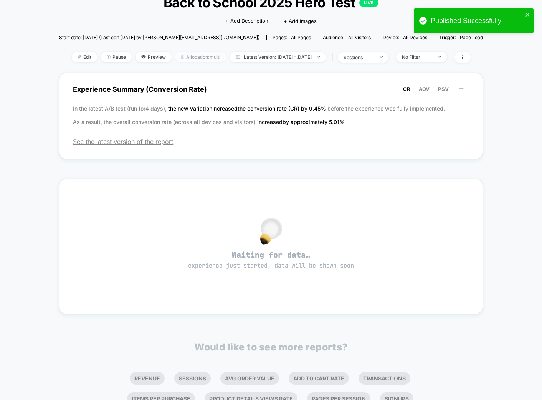
scroll to position [44, 0]
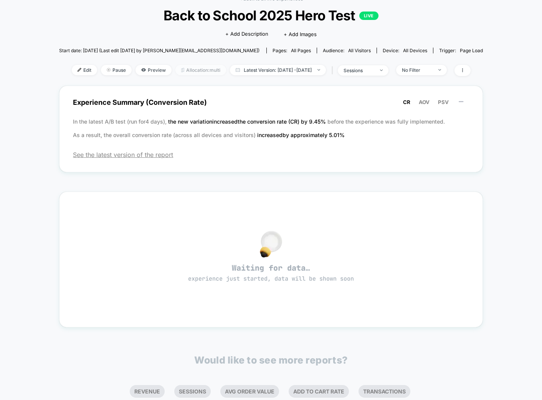
click at [184, 69] on span "Allocation: multi" at bounding box center [200, 70] width 51 height 10
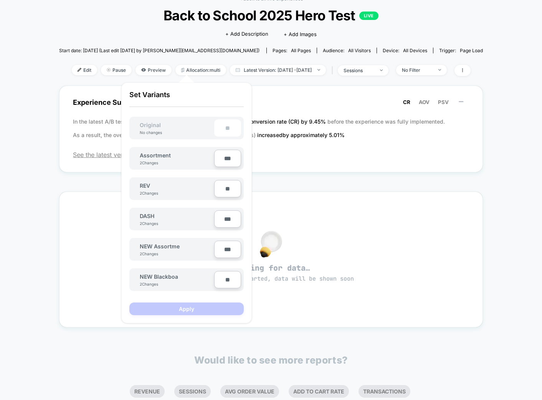
click at [228, 221] on input "***" at bounding box center [227, 218] width 27 height 17
type input "***"
type input "**"
click at [230, 278] on input "**" at bounding box center [227, 279] width 27 height 17
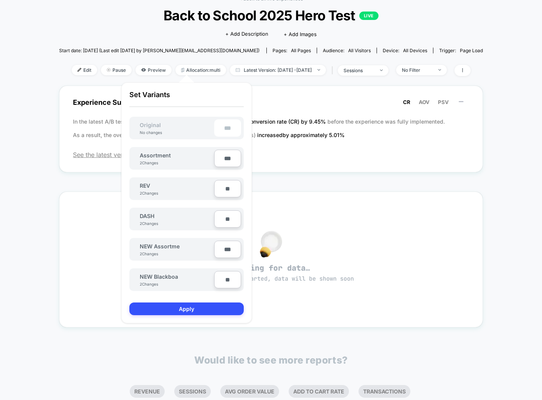
type input "***"
type input "**"
type input "***"
click at [212, 309] on button "Apply" at bounding box center [186, 308] width 114 height 13
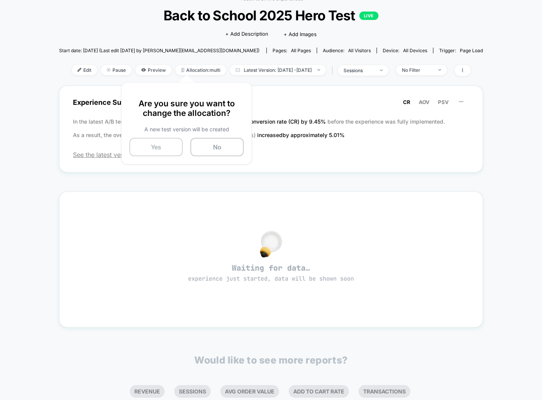
click at [171, 142] on button "Yes" at bounding box center [155, 147] width 53 height 18
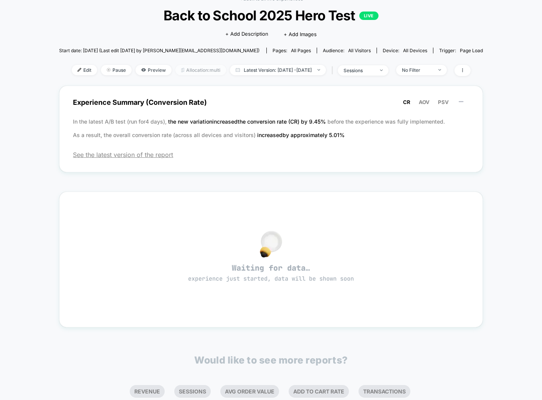
click at [199, 69] on span "Allocation: multi" at bounding box center [200, 70] width 51 height 10
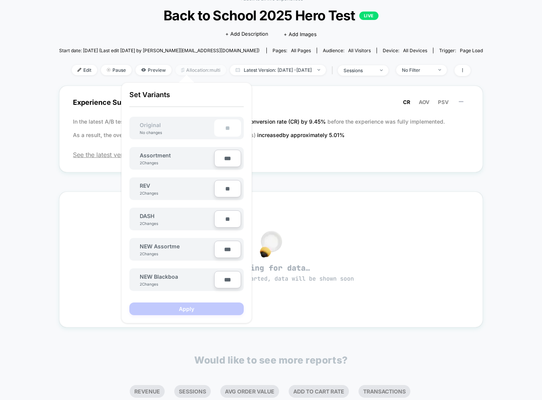
click at [199, 69] on span "Allocation: multi" at bounding box center [200, 70] width 51 height 10
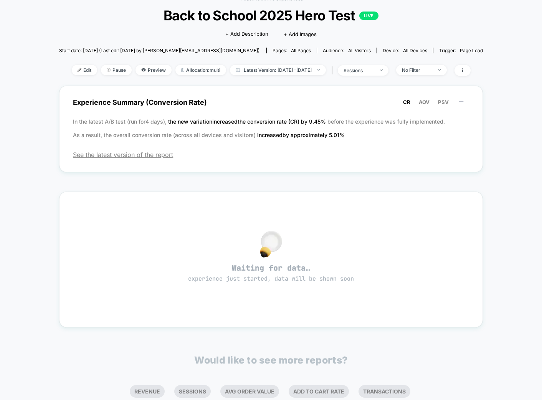
scroll to position [0, 0]
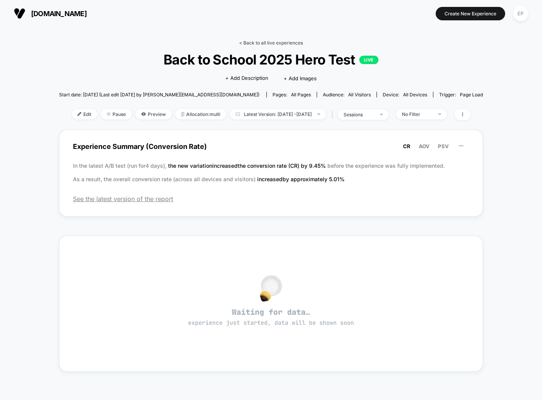
click at [281, 43] on link "< Back to all live experiences" at bounding box center [271, 43] width 64 height 6
